Goal: Information Seeking & Learning: Learn about a topic

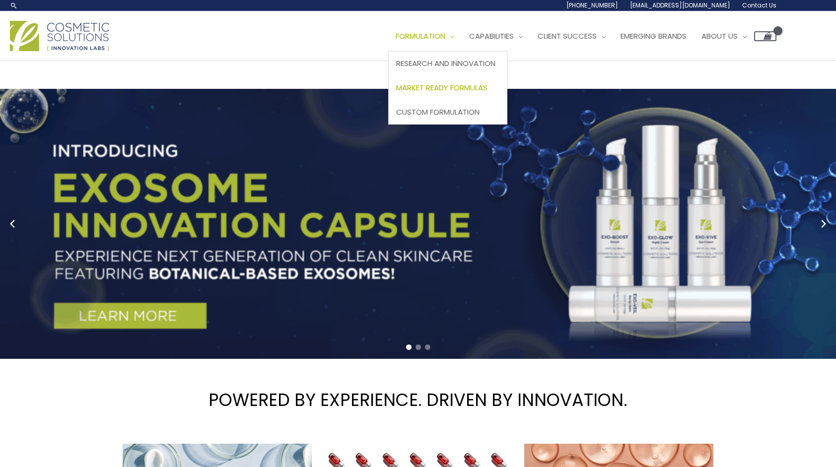
click at [396, 93] on span "Market Ready Formulas" at bounding box center [441, 87] width 91 height 10
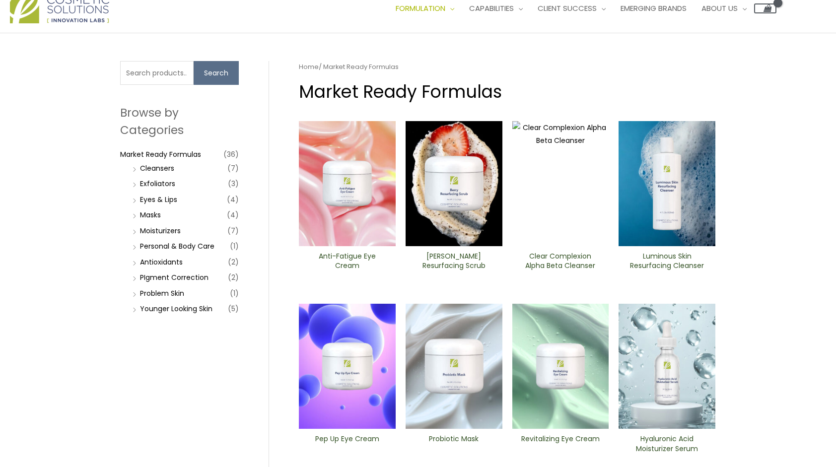
scroll to position [40, 0]
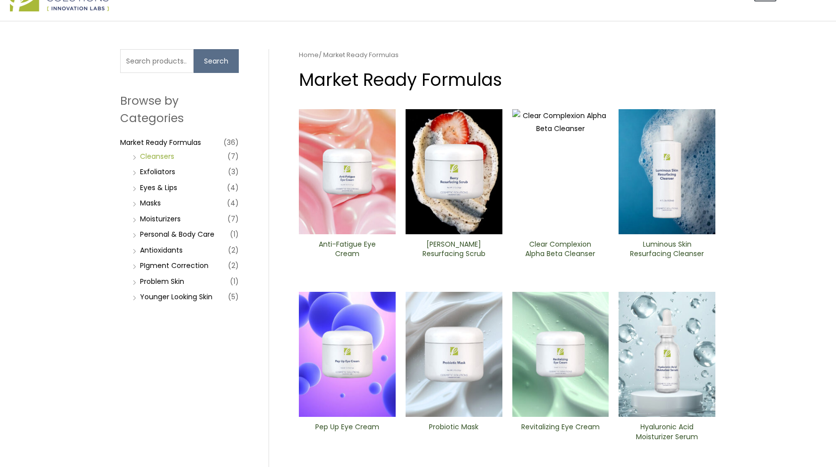
click at [173, 161] on link "Cleansers" at bounding box center [157, 156] width 34 height 10
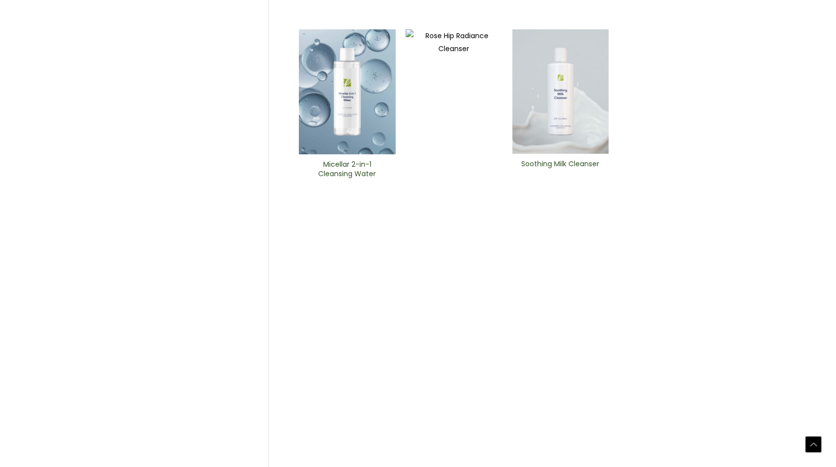
scroll to position [377, 0]
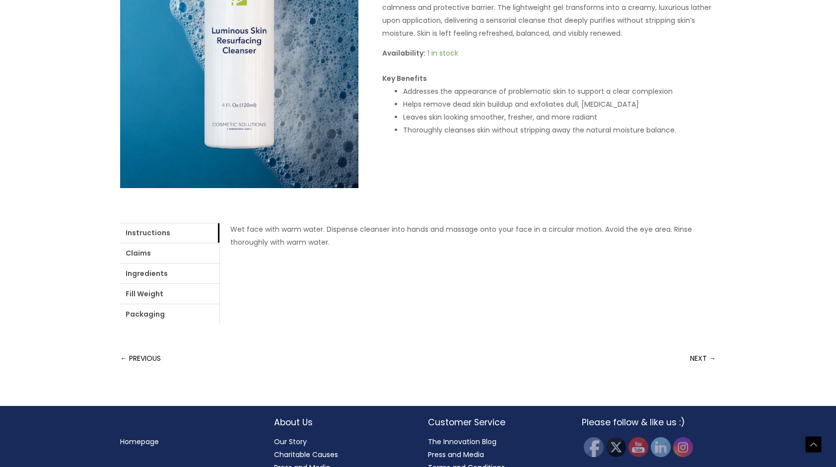
scroll to position [258, 0]
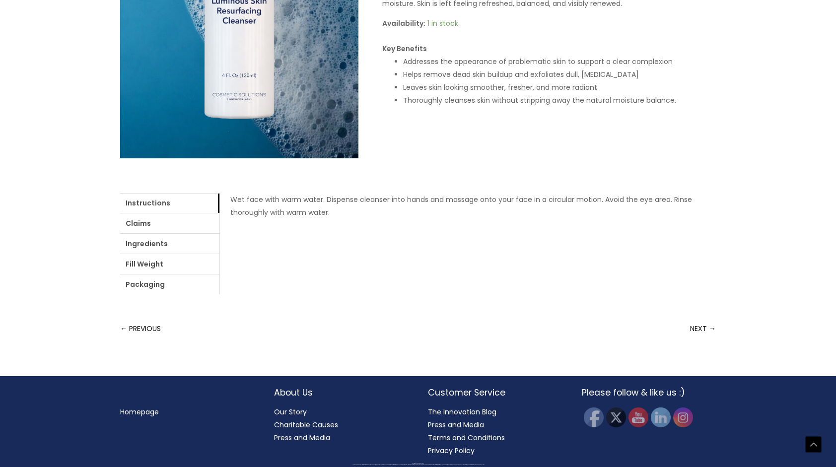
scroll to position [357, 0]
click at [216, 294] on ul "Instructions Claims Ingredients Fill Weight Packaging" at bounding box center [169, 243] width 99 height 101
click at [219, 254] on link "Ingredients" at bounding box center [169, 244] width 99 height 20
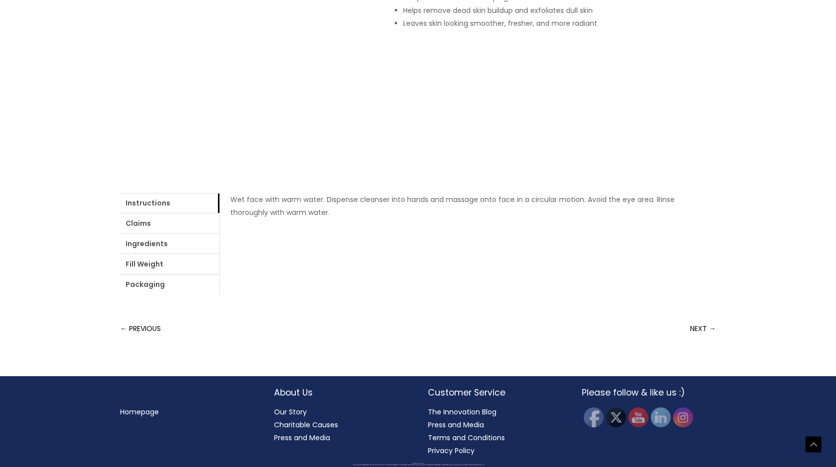
scroll to position [417, 0]
click at [195, 233] on link "Claims" at bounding box center [169, 223] width 99 height 20
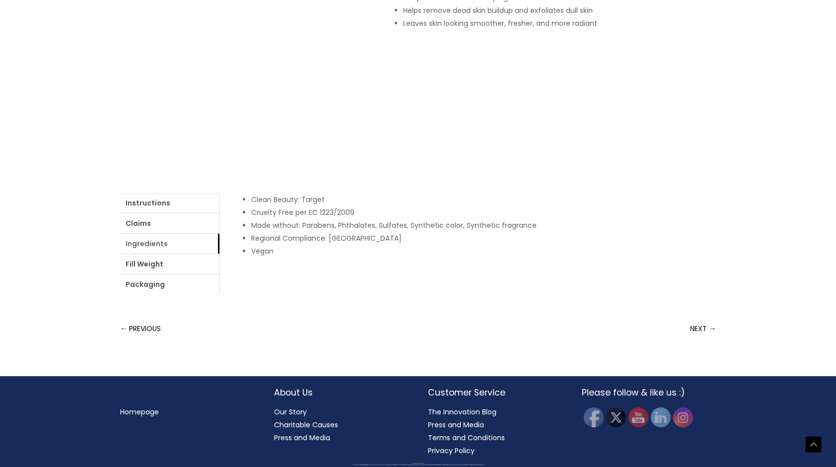
click at [219, 254] on link "Ingredients" at bounding box center [169, 244] width 99 height 20
